Goal: Find contact information: Find contact information

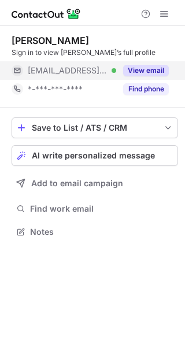
scroll to position [224, 185]
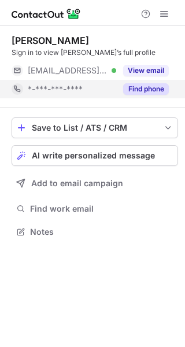
click at [142, 89] on button "Find phone" at bounding box center [146, 89] width 46 height 12
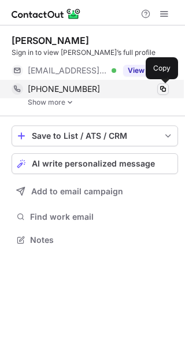
click at [163, 89] on span at bounding box center [163, 89] width 9 height 9
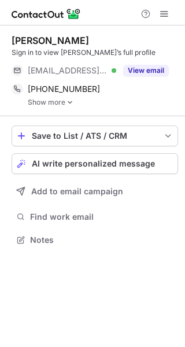
scroll to position [232, 185]
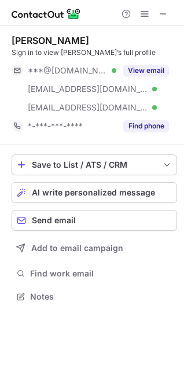
scroll to position [289, 184]
click at [153, 67] on button "View email" at bounding box center [146, 71] width 46 height 12
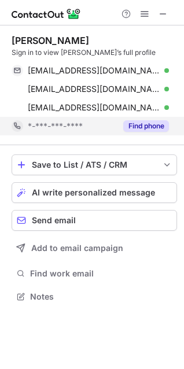
click at [149, 125] on button "Find phone" at bounding box center [146, 126] width 46 height 12
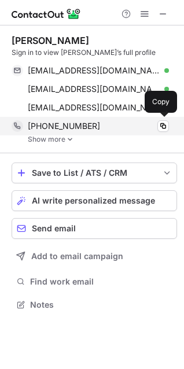
scroll to position [297, 184]
click at [163, 125] on span at bounding box center [163, 126] width 9 height 9
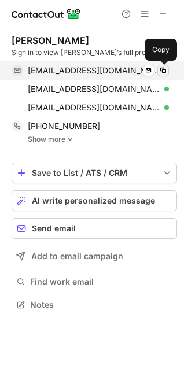
click at [164, 69] on span at bounding box center [163, 70] width 9 height 9
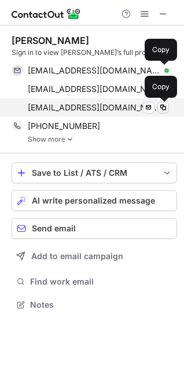
click at [164, 108] on span at bounding box center [163, 107] width 9 height 9
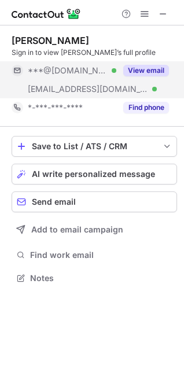
scroll to position [270, 184]
click at [142, 75] on button "View email" at bounding box center [146, 71] width 46 height 12
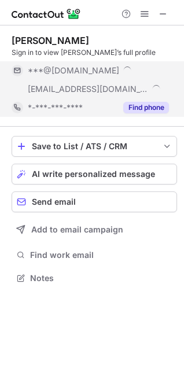
click at [142, 107] on div "Troy Wensauer Sign in to view Troy E.’s full profile ***@gmail.com ***@allenhar…" at bounding box center [95, 76] width 166 height 82
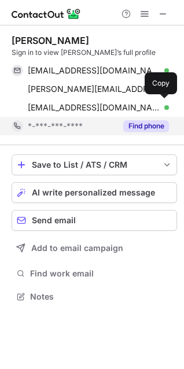
scroll to position [289, 184]
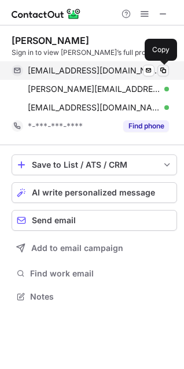
click at [164, 69] on span at bounding box center [163, 70] width 9 height 9
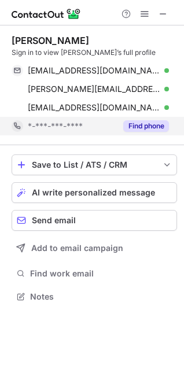
click at [157, 125] on button "Find phone" at bounding box center [146, 126] width 46 height 12
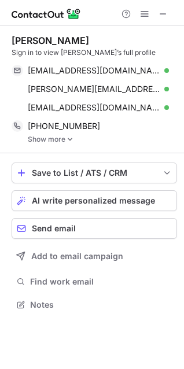
scroll to position [297, 184]
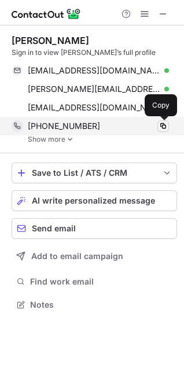
click at [162, 125] on span at bounding box center [163, 126] width 9 height 9
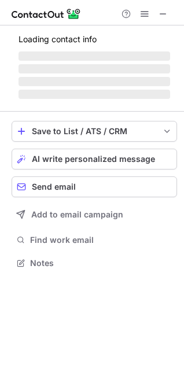
scroll to position [270, 184]
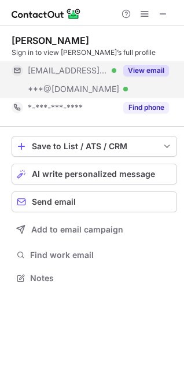
click at [148, 75] on button "View email" at bounding box center [146, 71] width 46 height 12
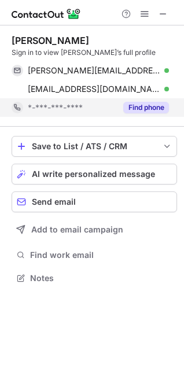
click at [147, 101] on div "Find phone" at bounding box center [142, 107] width 53 height 19
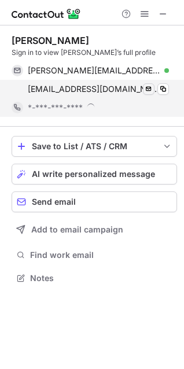
scroll to position [279, 184]
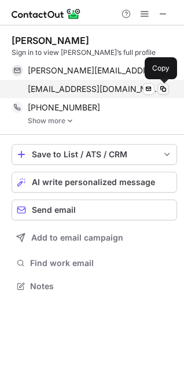
click at [161, 89] on span at bounding box center [163, 89] width 9 height 9
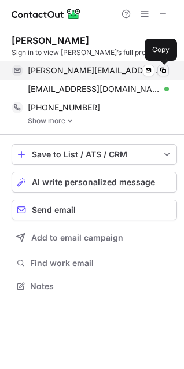
click at [165, 69] on span at bounding box center [163, 70] width 9 height 9
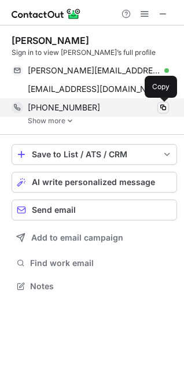
click at [164, 106] on span at bounding box center [163, 107] width 9 height 9
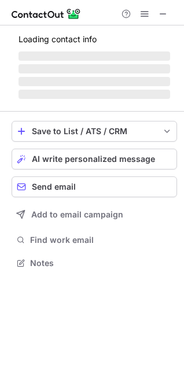
scroll to position [252, 184]
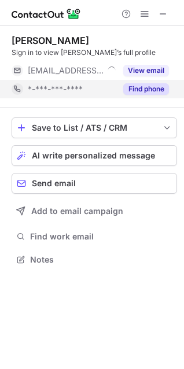
click at [138, 87] on button "Find phone" at bounding box center [146, 89] width 46 height 12
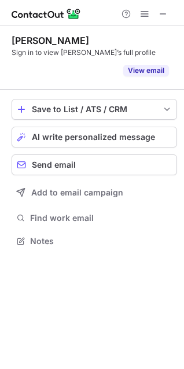
scroll to position [215, 184]
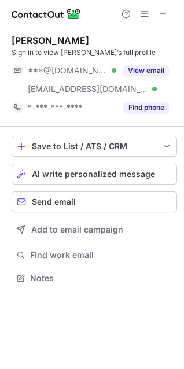
scroll to position [270, 184]
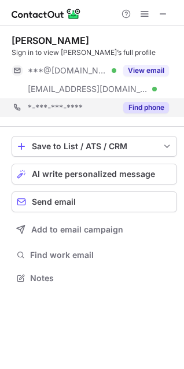
drag, startPoint x: 145, startPoint y: 106, endPoint x: 181, endPoint y: 99, distance: 36.6
click at [145, 107] on button "Find phone" at bounding box center [146, 108] width 46 height 12
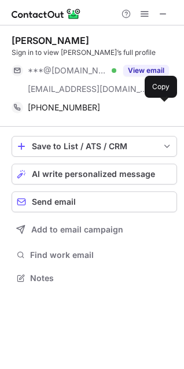
click at [163, 106] on span at bounding box center [163, 107] width 9 height 9
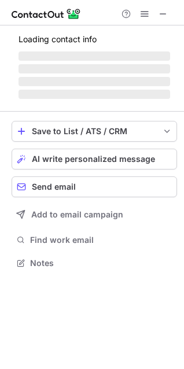
scroll to position [289, 184]
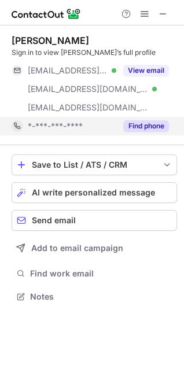
click at [149, 128] on button "Find phone" at bounding box center [146, 126] width 46 height 12
